Goal: Task Accomplishment & Management: Use online tool/utility

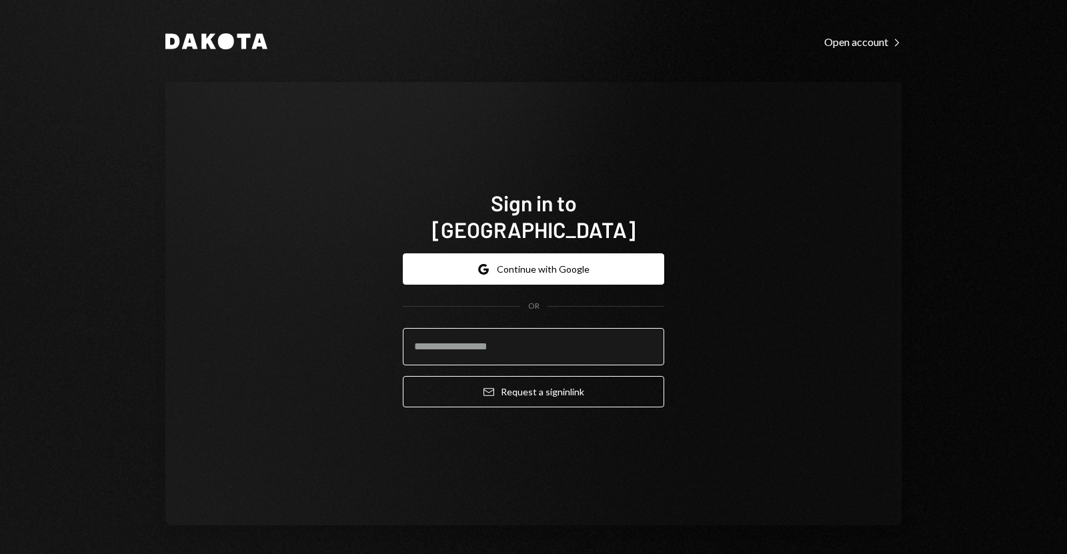
click at [441, 328] on input "email" at bounding box center [533, 346] width 261 height 37
type input "**********"
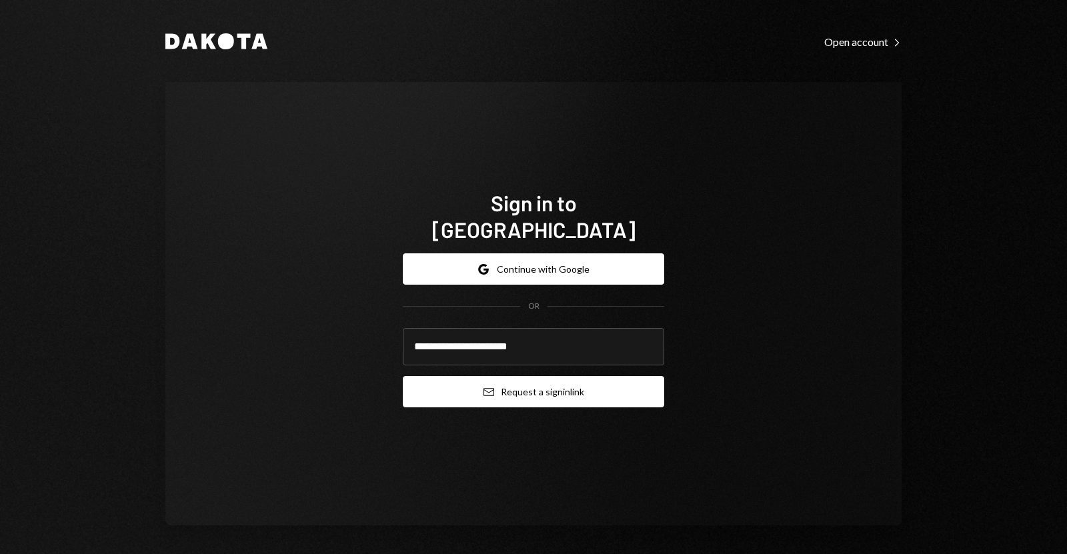
click at [498, 383] on button "Email Request a sign in link" at bounding box center [533, 391] width 261 height 31
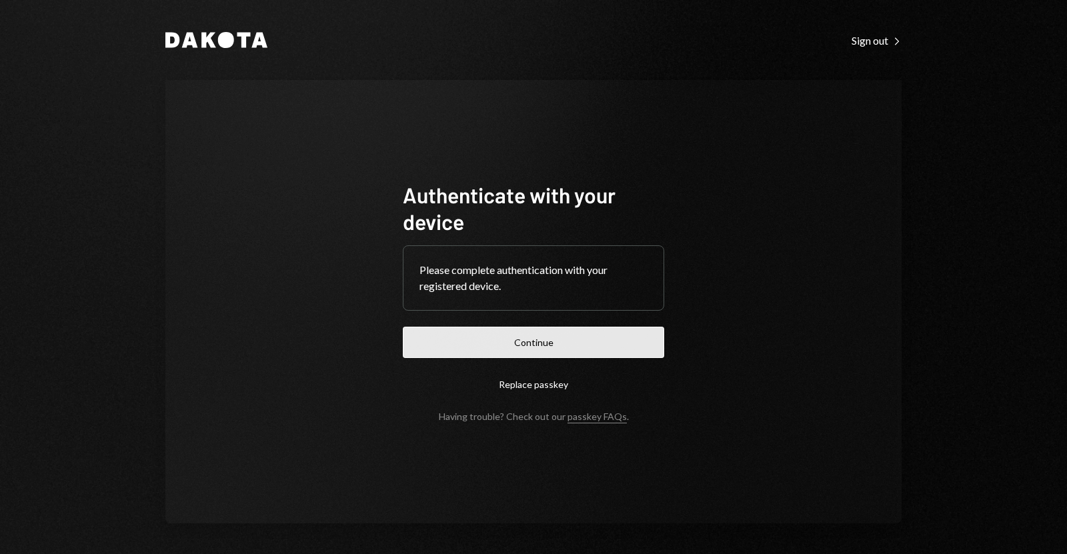
click at [493, 339] on button "Continue" at bounding box center [533, 342] width 261 height 31
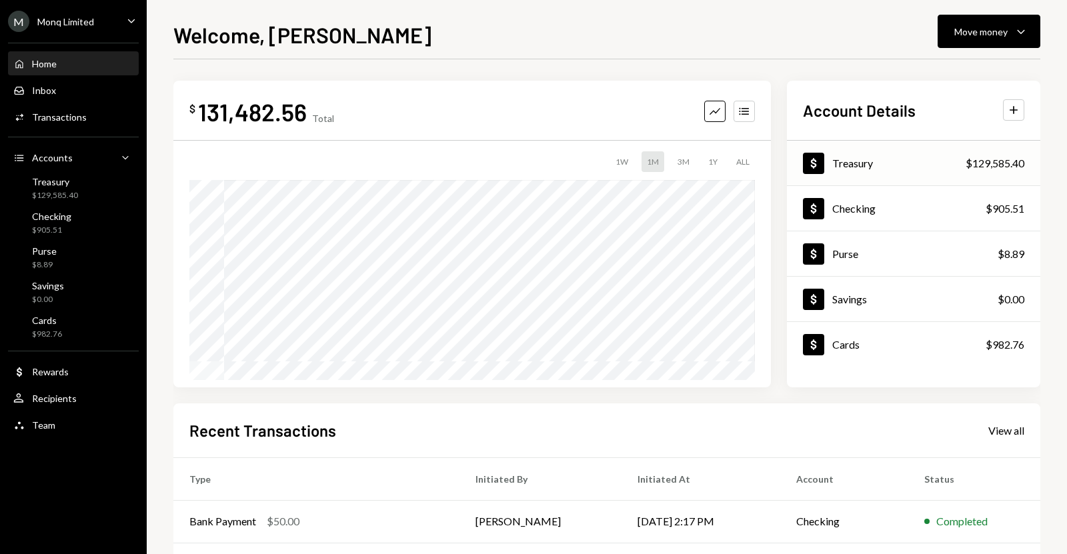
click at [870, 160] on div "Treasury" at bounding box center [852, 163] width 41 height 13
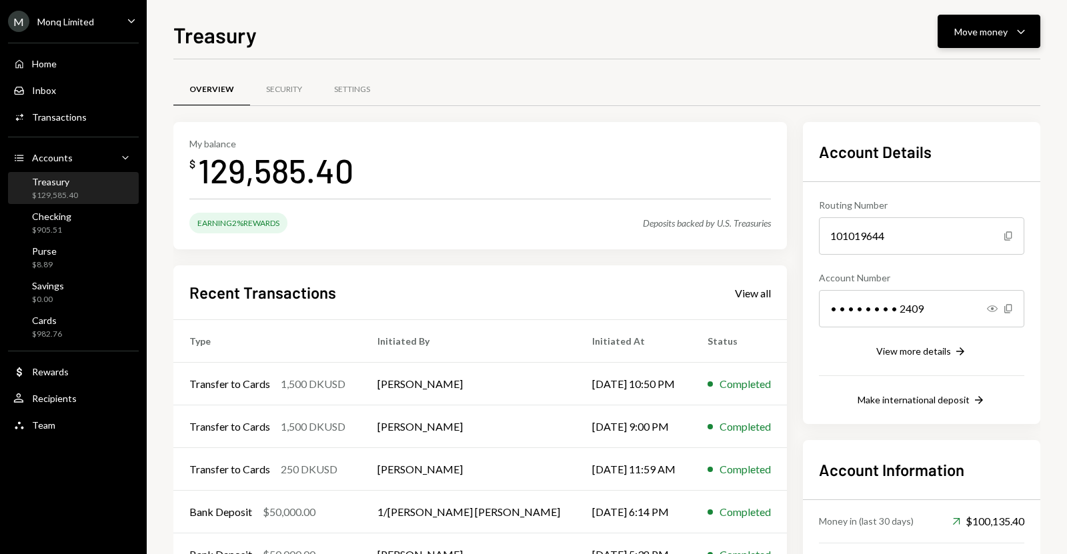
click at [973, 43] on button "Move money Caret Down" at bounding box center [988, 31] width 103 height 33
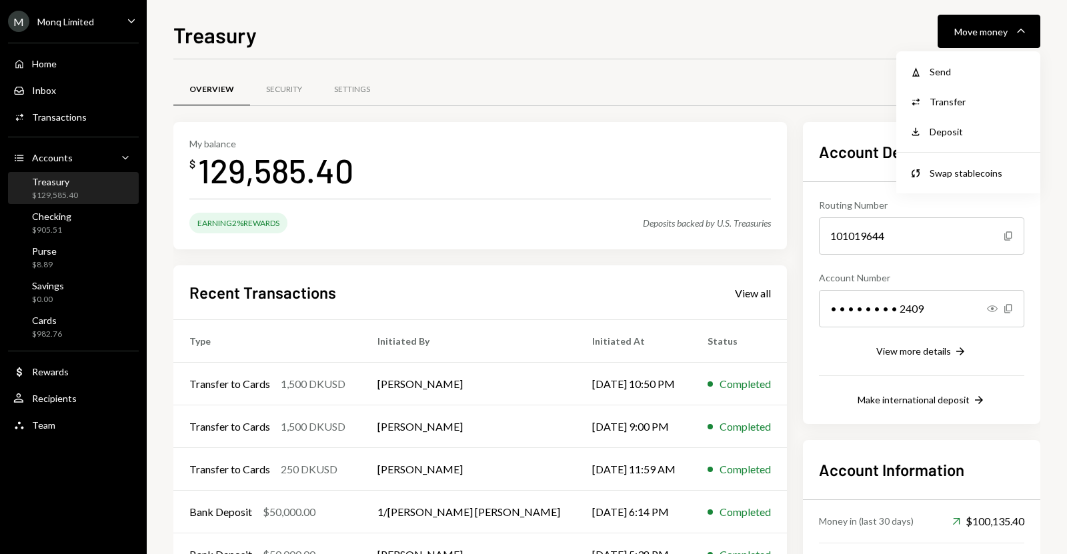
click at [103, 184] on div "Treasury $129,585.40" at bounding box center [73, 188] width 120 height 25
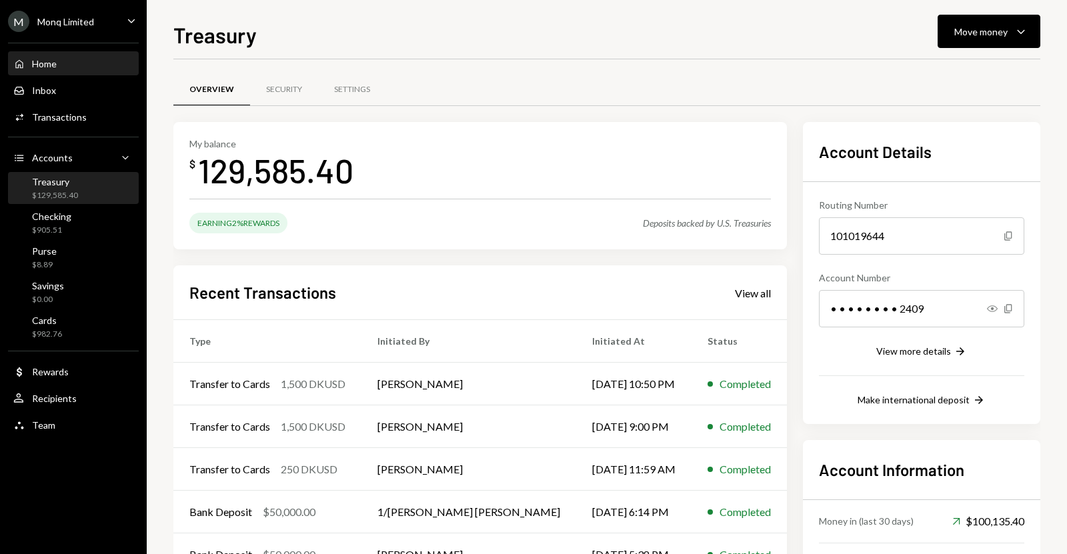
click at [73, 71] on div "Home Home" at bounding box center [73, 64] width 120 height 23
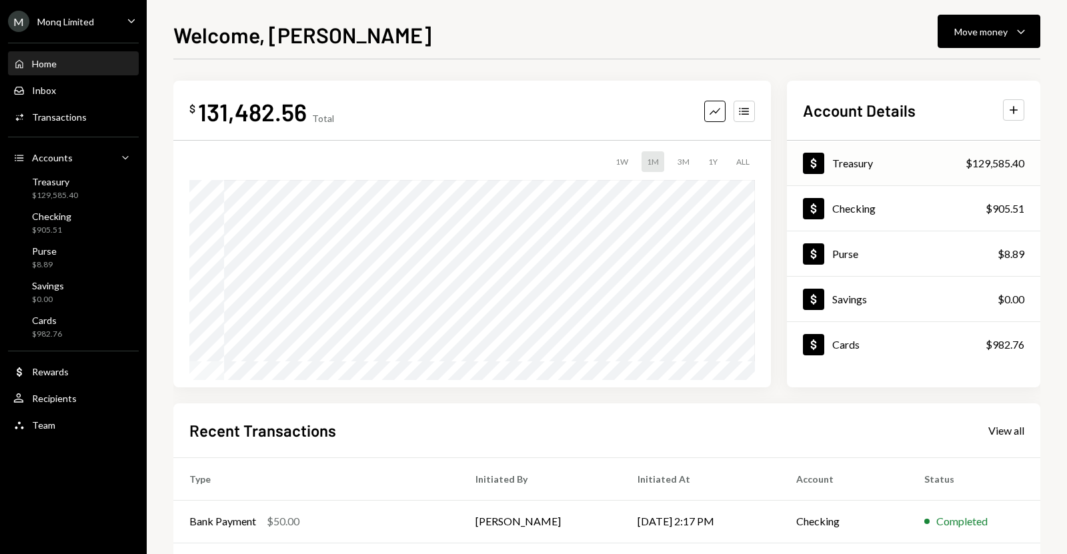
click at [902, 166] on div "Dollar Treasury $129,585.40" at bounding box center [913, 163] width 253 height 43
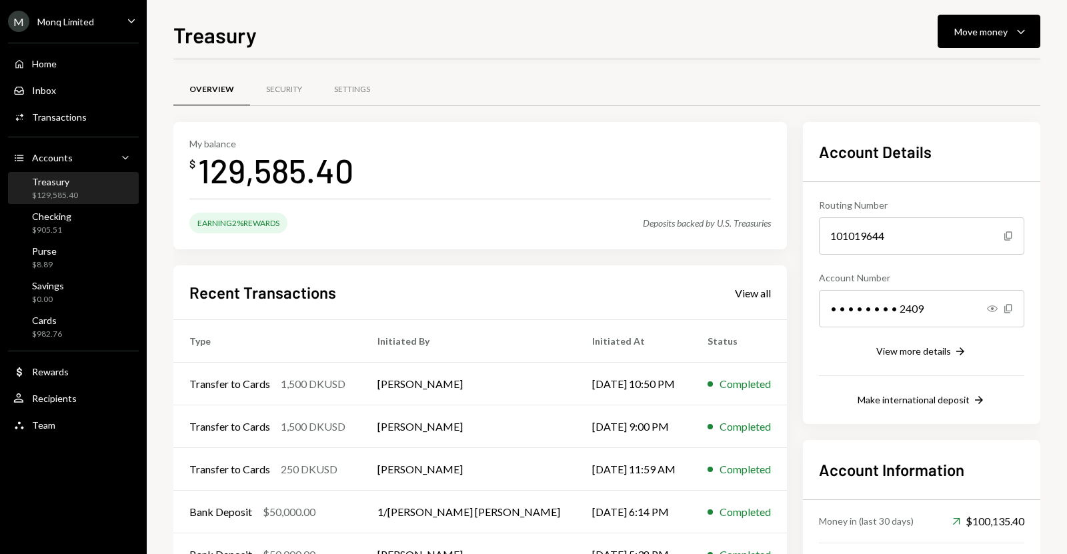
scroll to position [107, 0]
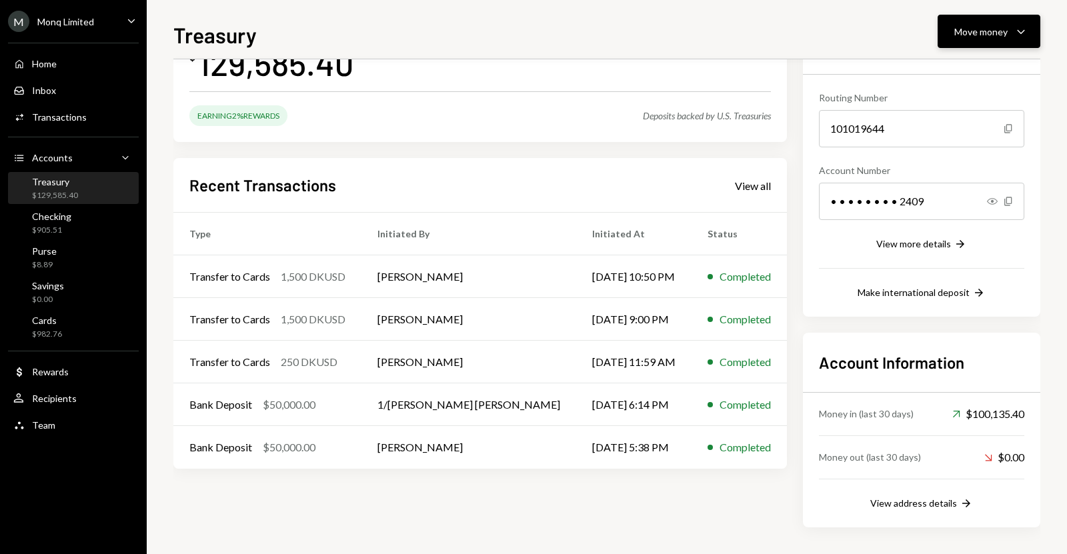
click at [973, 39] on button "Move money Caret Down" at bounding box center [988, 31] width 103 height 33
click at [954, 167] on div "Swap stablecoins" at bounding box center [977, 173] width 97 height 14
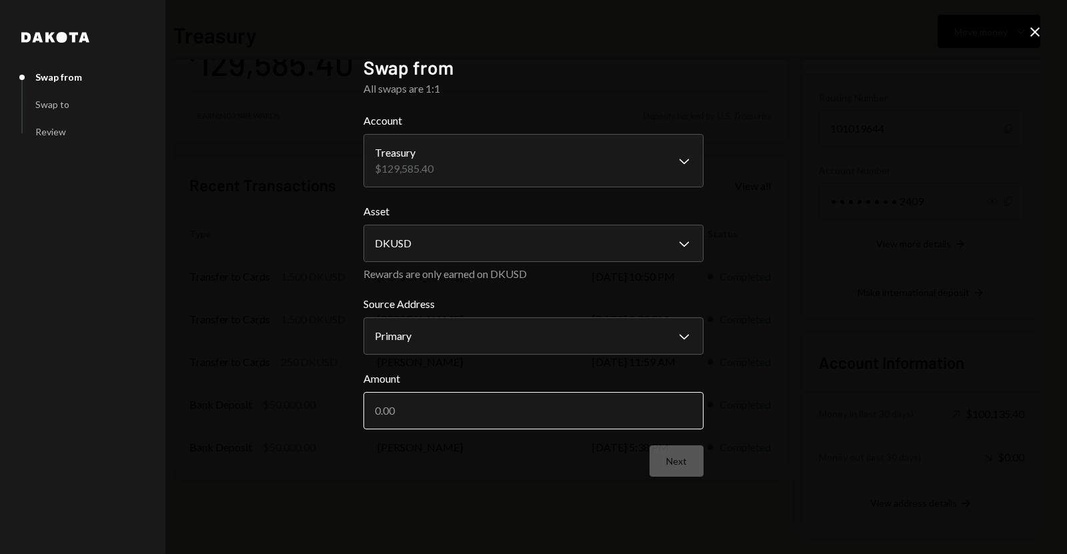
click at [513, 396] on input "Amount" at bounding box center [533, 410] width 340 height 37
type input "14500"
click at [661, 456] on button "Next" at bounding box center [676, 460] width 54 height 31
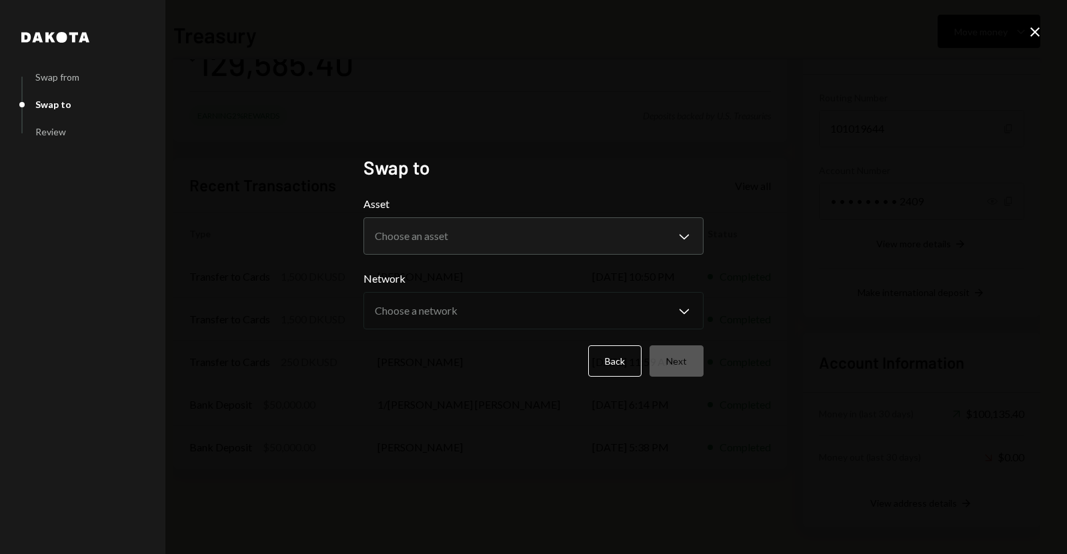
click at [497, 255] on form "**********" at bounding box center [533, 286] width 340 height 181
click at [499, 247] on body "M Monq Limited Caret Down Home Home Inbox Inbox Activities Transactions Account…" at bounding box center [533, 277] width 1067 height 554
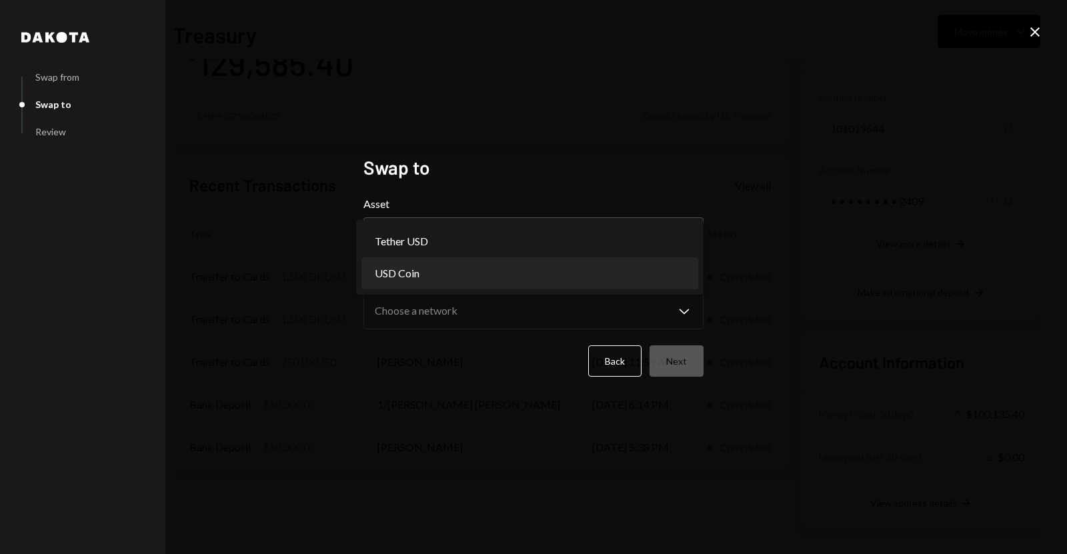
select select "****"
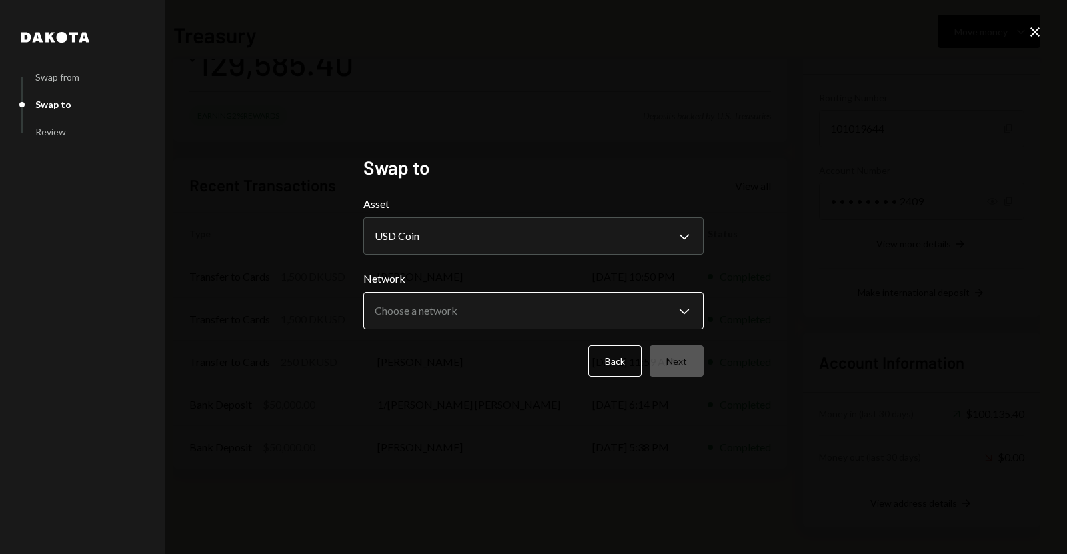
click at [451, 305] on body "M Monq Limited Caret Down Home Home Inbox Inbox Activities Transactions Account…" at bounding box center [533, 277] width 1067 height 554
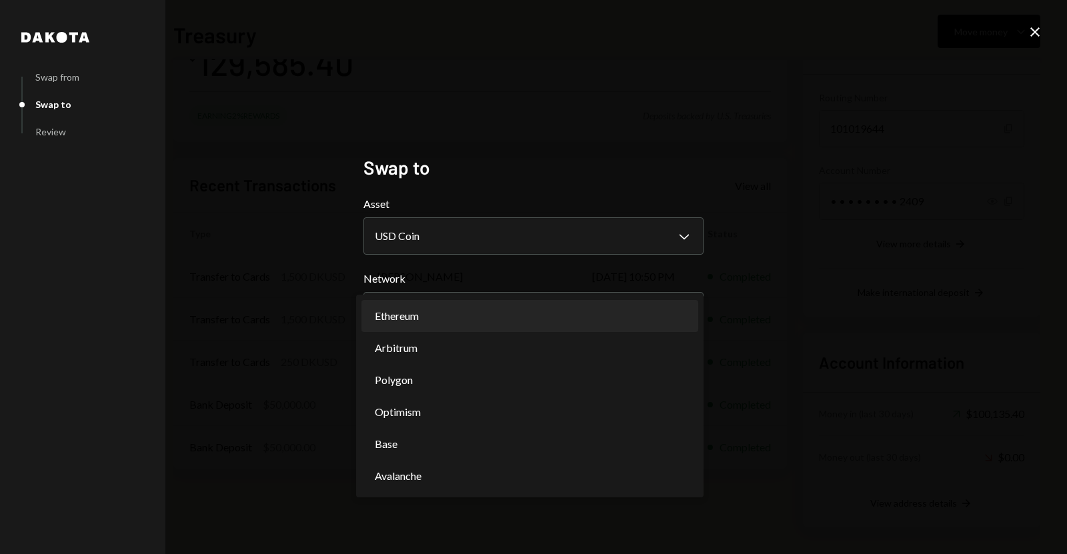
select select "**********"
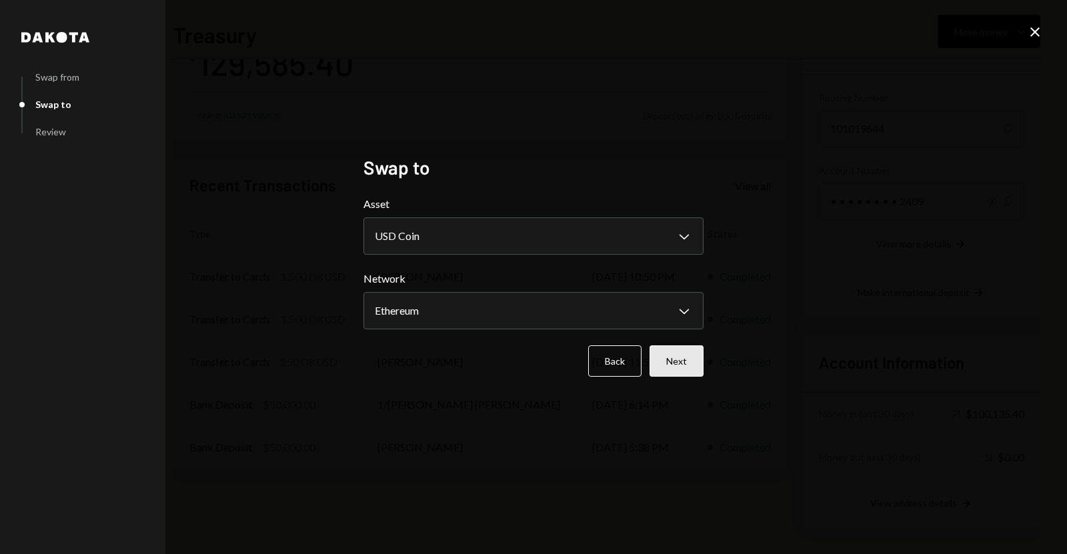
click at [677, 363] on button "Next" at bounding box center [676, 360] width 54 height 31
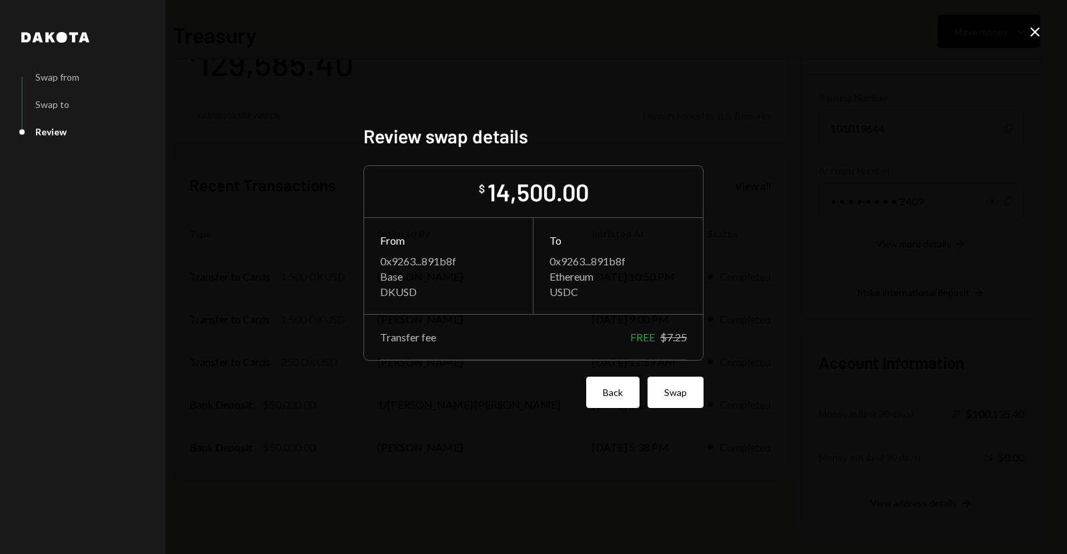
click at [612, 391] on button "Back" at bounding box center [612, 392] width 53 height 31
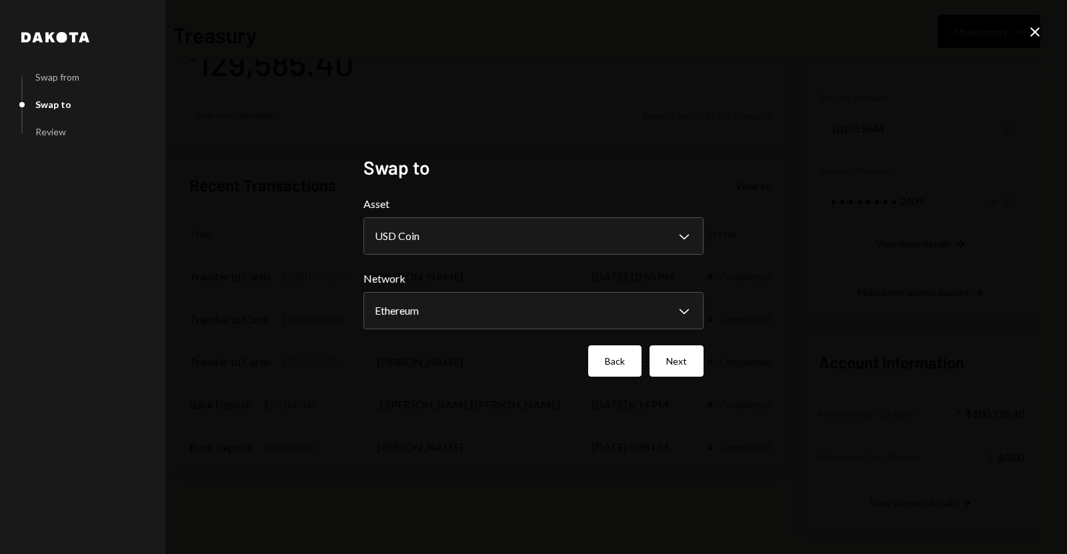
click at [607, 368] on button "Back" at bounding box center [614, 360] width 53 height 31
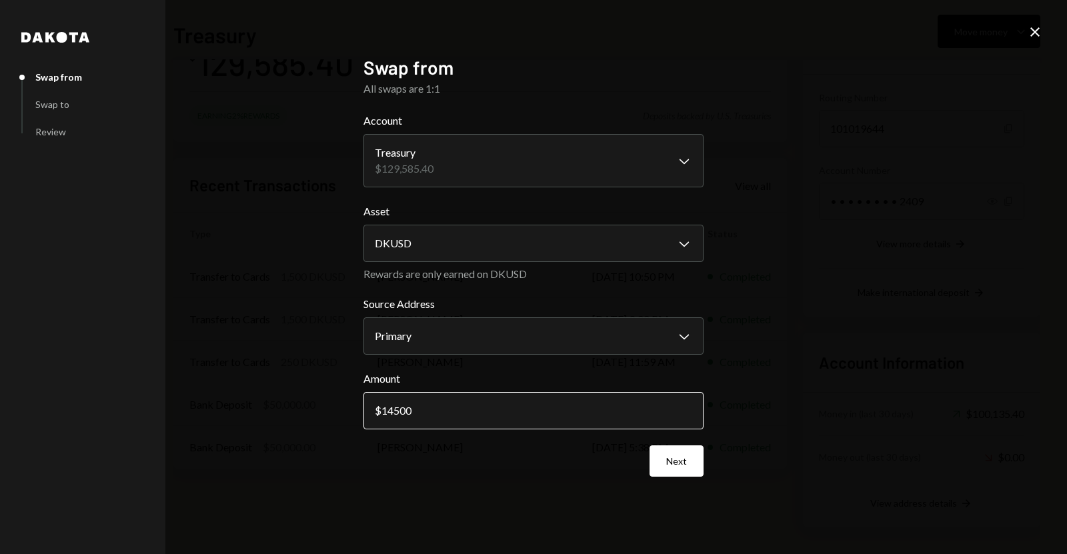
click at [394, 409] on input "14500" at bounding box center [533, 410] width 340 height 37
click at [390, 409] on input "14500" at bounding box center [533, 410] width 340 height 37
type input "24500"
click at [668, 453] on button "Next" at bounding box center [676, 460] width 54 height 31
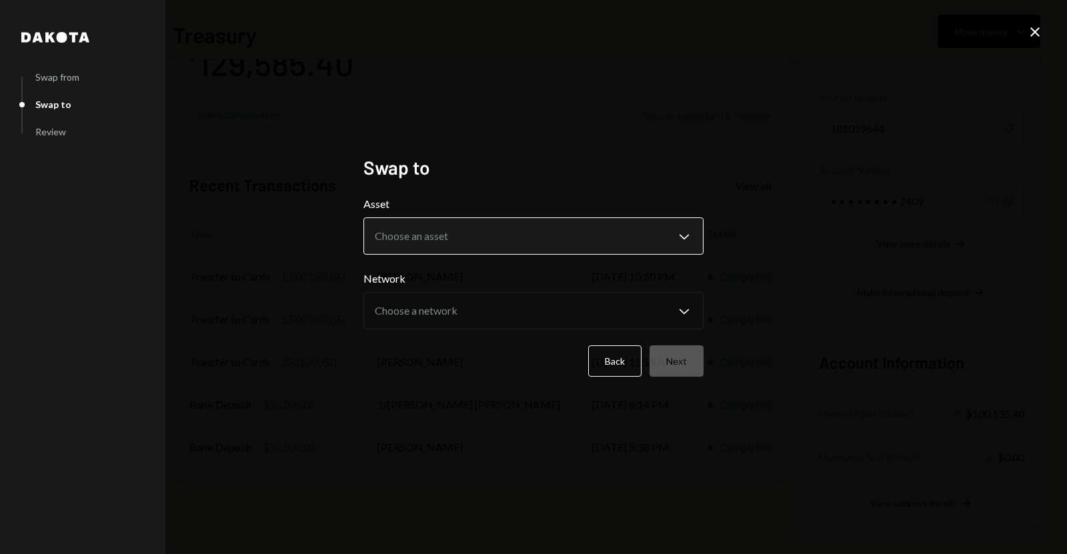
click at [521, 241] on body "M Monq Limited Caret Down Home Home Inbox Inbox Activities Transactions Account…" at bounding box center [533, 277] width 1067 height 554
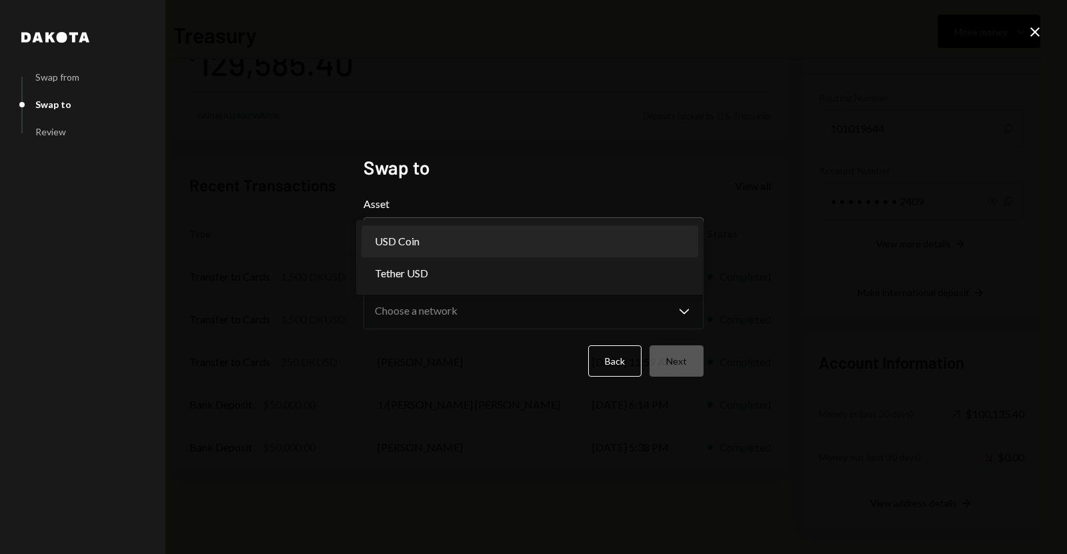
select select "****"
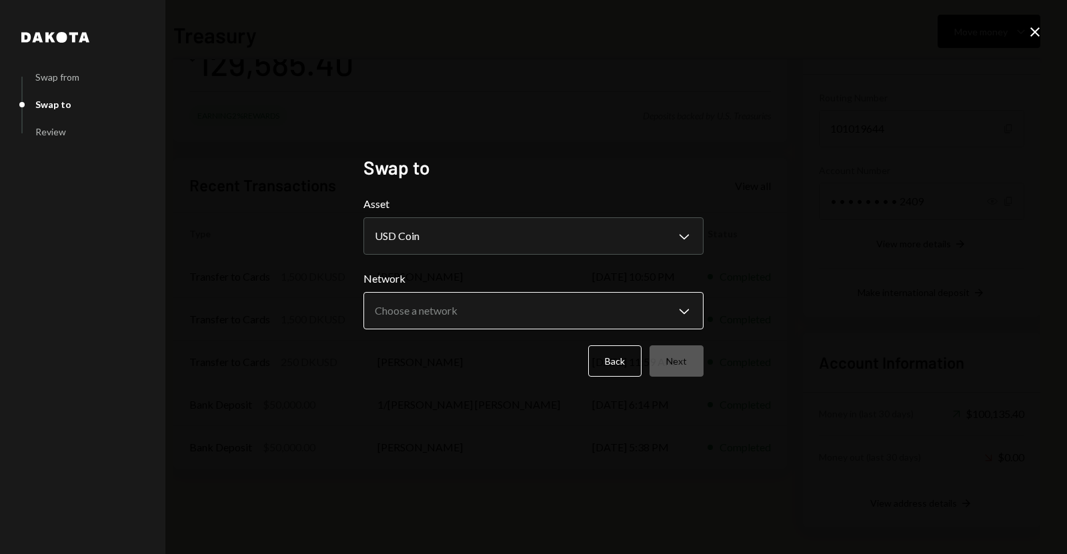
click at [461, 303] on body "M Monq Limited Caret Down Home Home Inbox Inbox Activities Transactions Account…" at bounding box center [533, 277] width 1067 height 554
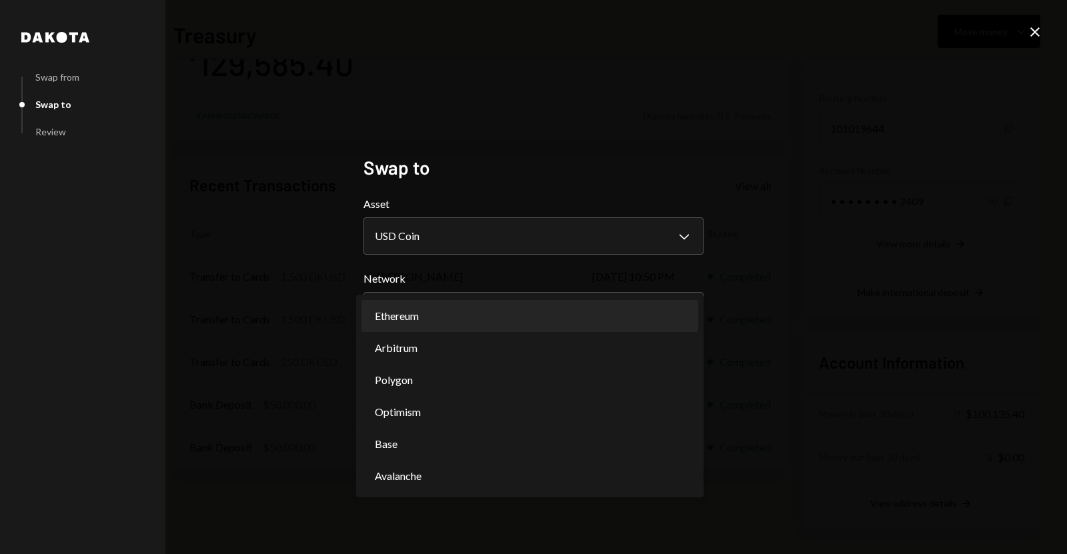
select select "**********"
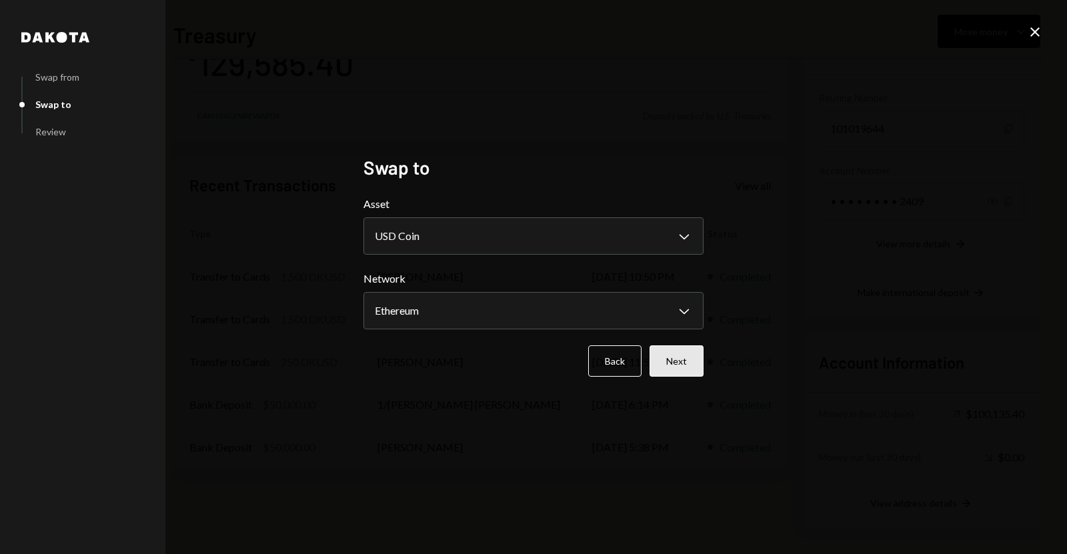
click at [660, 351] on button "Next" at bounding box center [676, 360] width 54 height 31
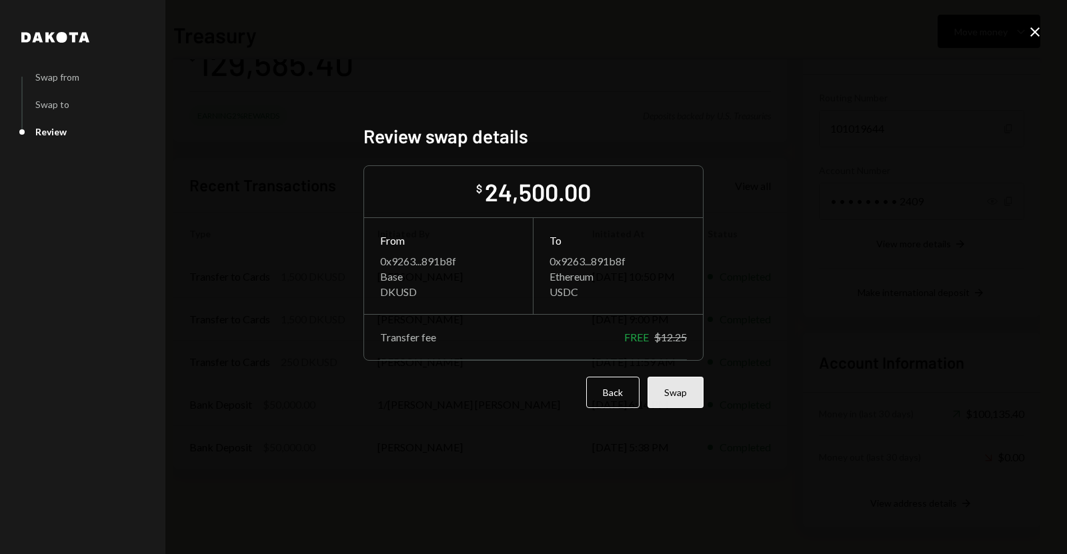
click at [664, 383] on button "Swap" at bounding box center [675, 392] width 56 height 31
